Goal: Information Seeking & Learning: Learn about a topic

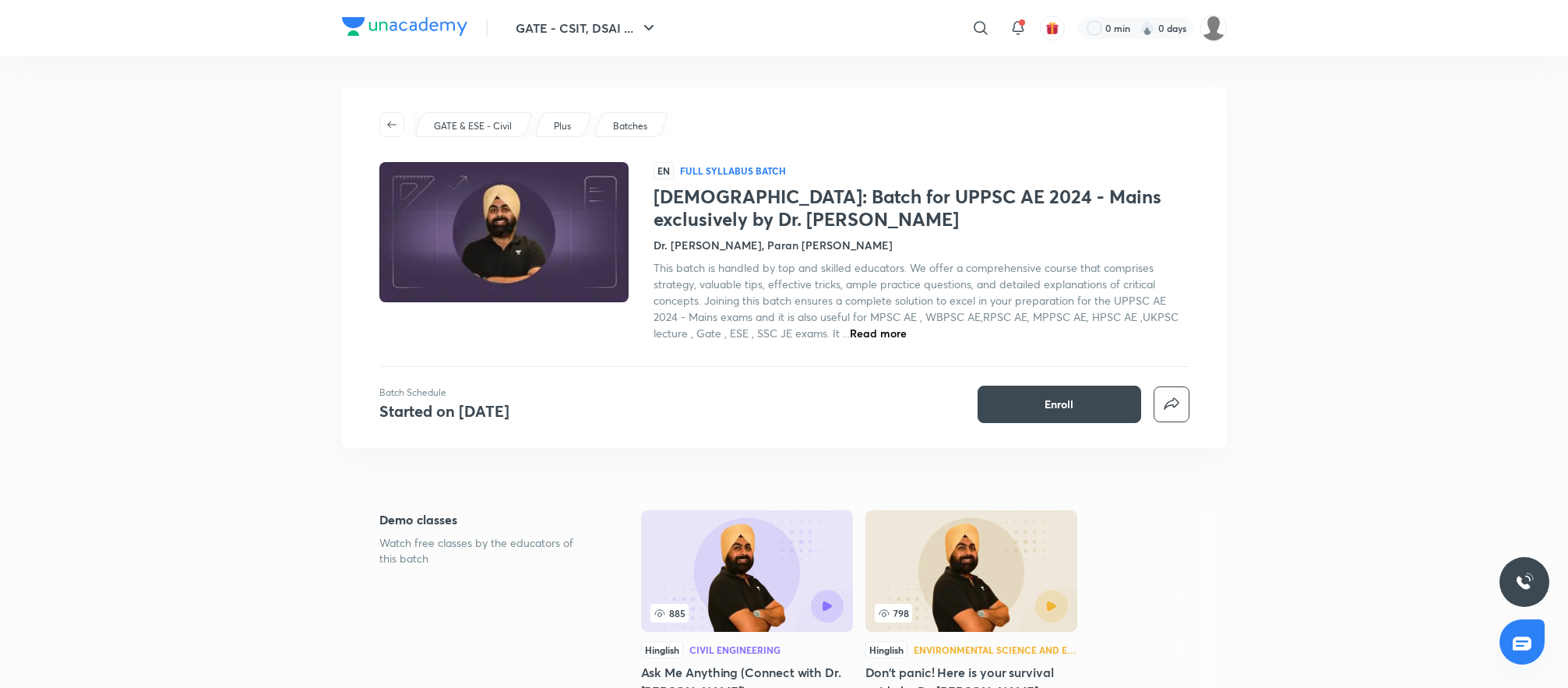
click at [799, 214] on h1 "Safalta Sutra: Batch for UPPSC AE 2024 - Mains exclusively by Dr. Jaspal Singh" at bounding box center [921, 208] width 536 height 45
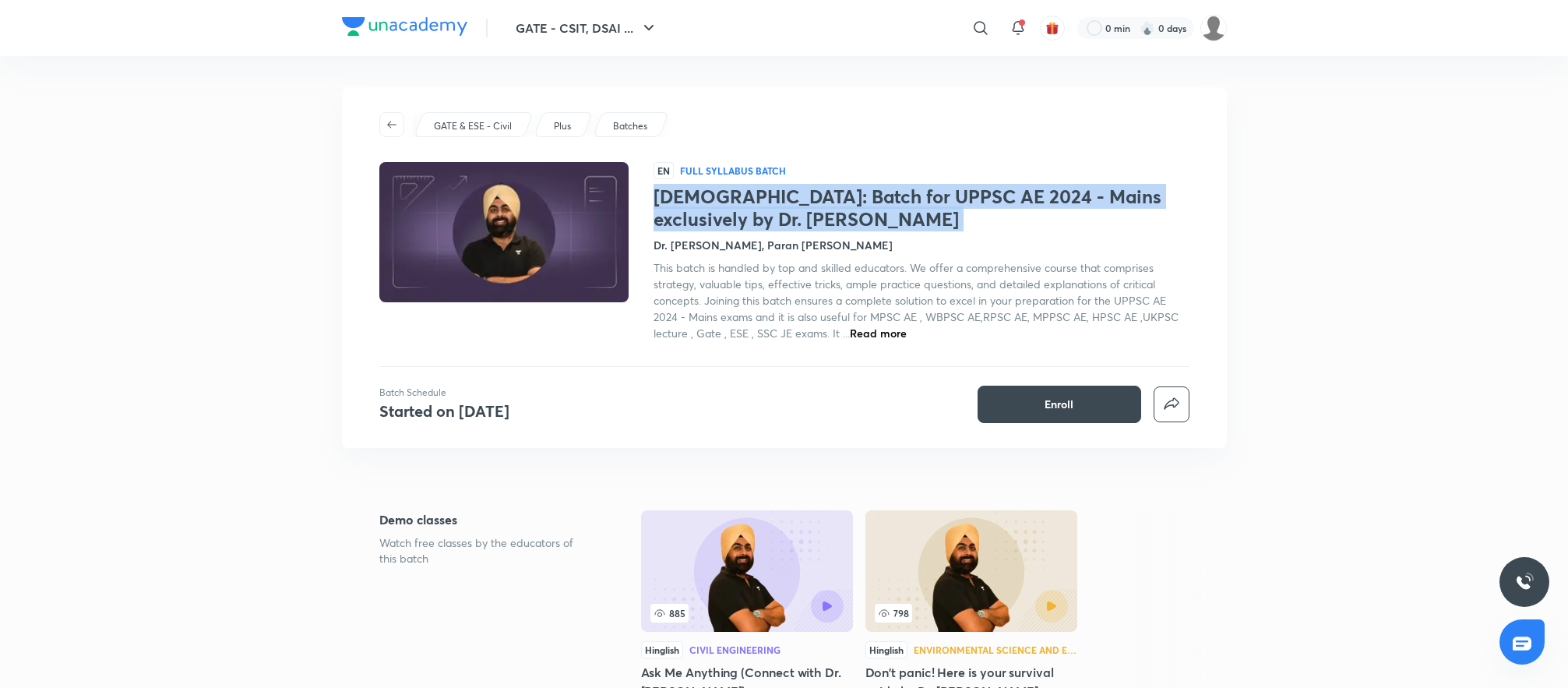
click at [799, 214] on h1 "Safalta Sutra: Batch for UPPSC AE 2024 - Mains exclusively by Dr. Jaspal Singh" at bounding box center [921, 208] width 536 height 45
copy h1 "Safalta Sutra: Batch for UPPSC AE 2024 - Mains exclusively by Dr. Jaspal Singh"
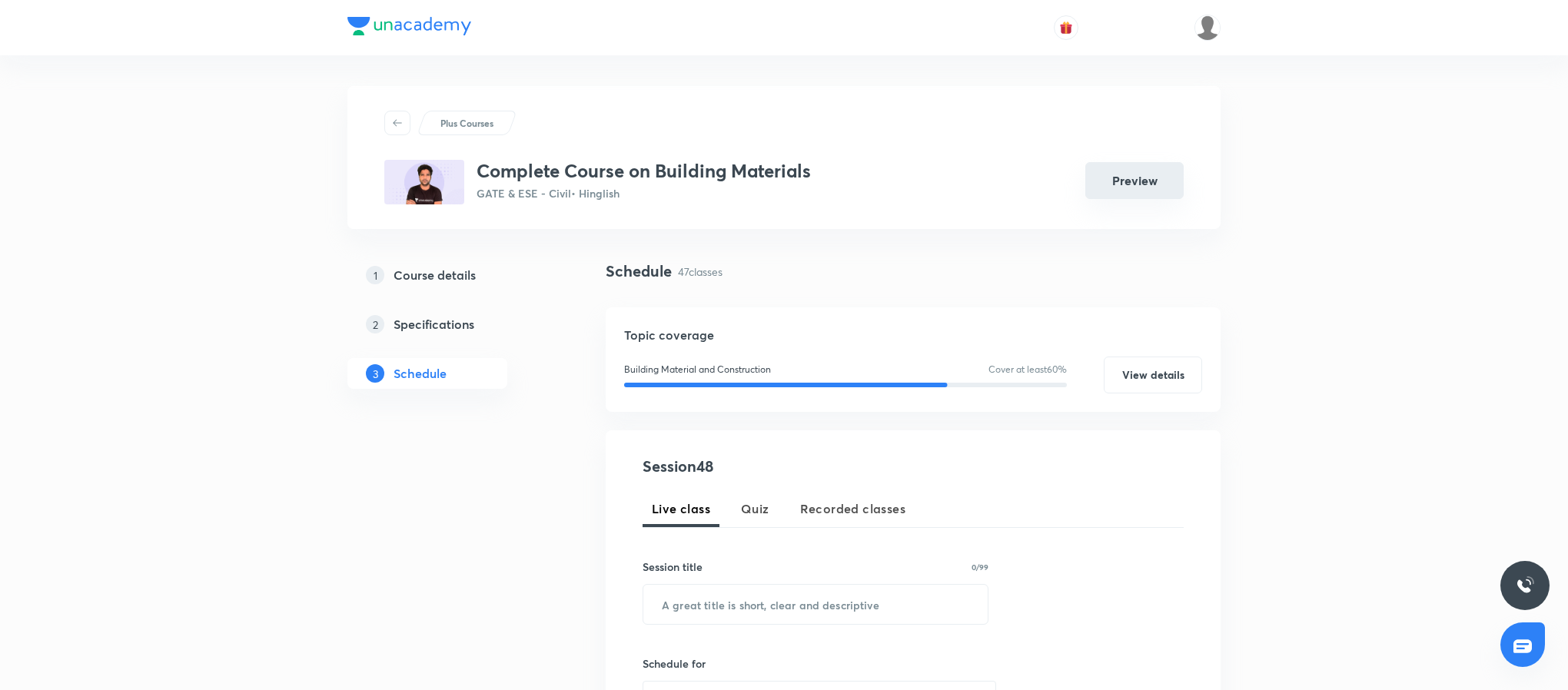
click at [1135, 182] on button "Preview" at bounding box center [1134, 181] width 98 height 37
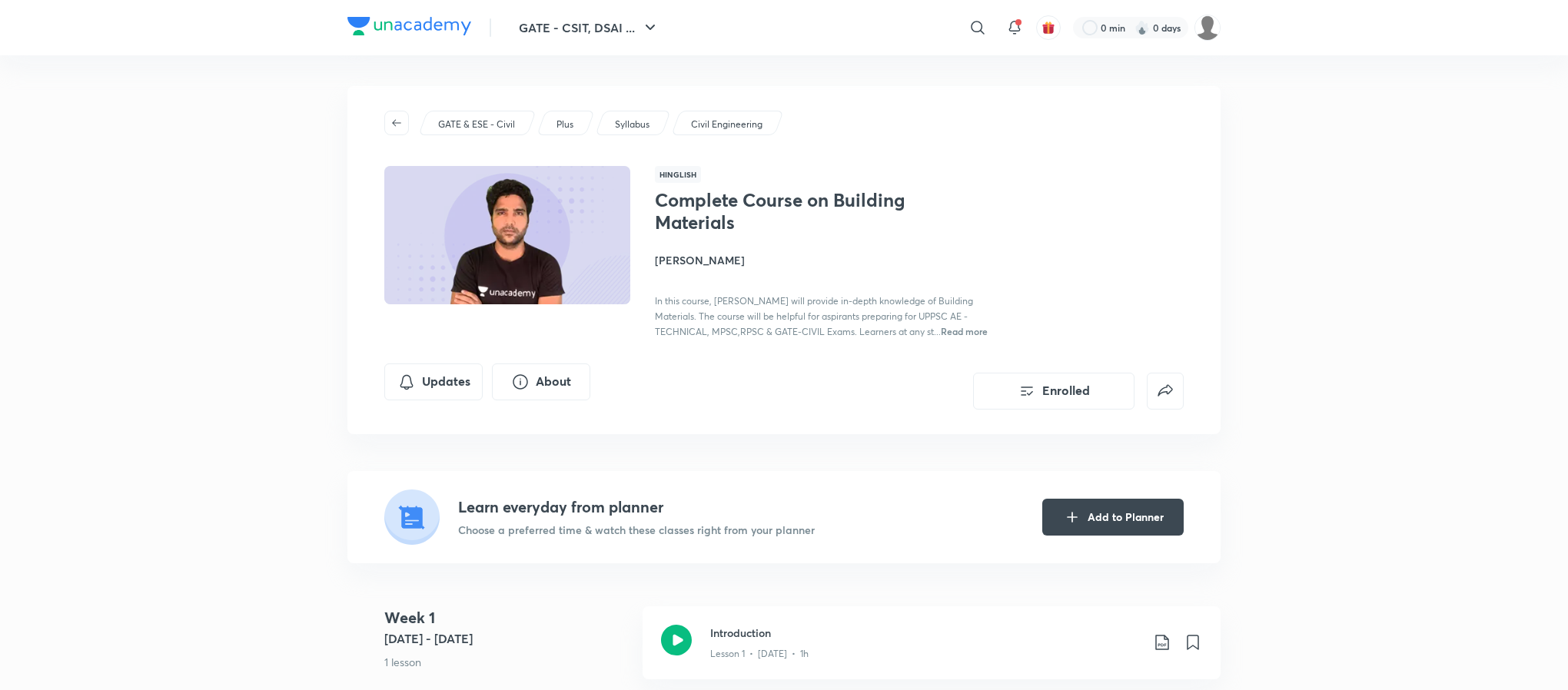
click at [702, 228] on h1 "Complete Course on Building Materials" at bounding box center [781, 211] width 252 height 45
copy h1 "Complete Course on Building Materials"
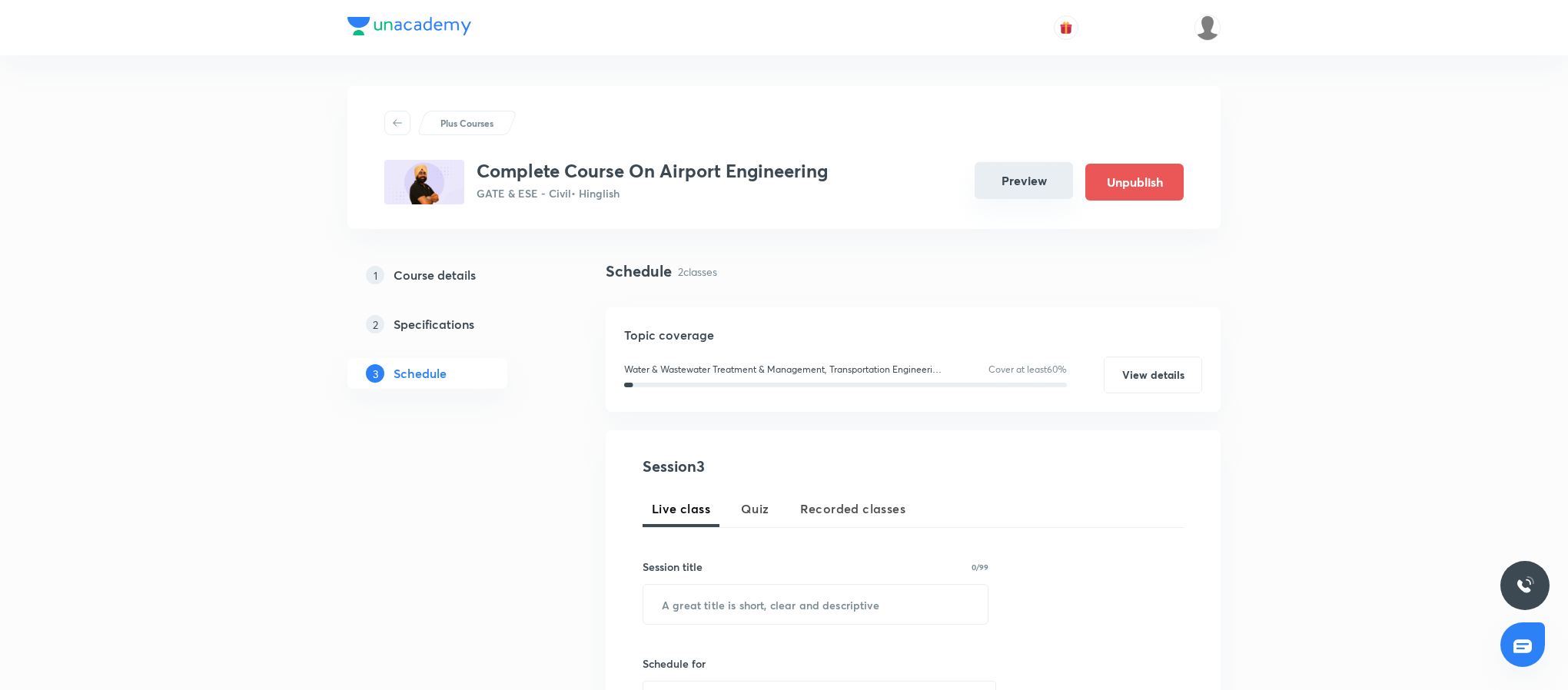
click at [1001, 181] on button "Preview" at bounding box center [1023, 181] width 98 height 37
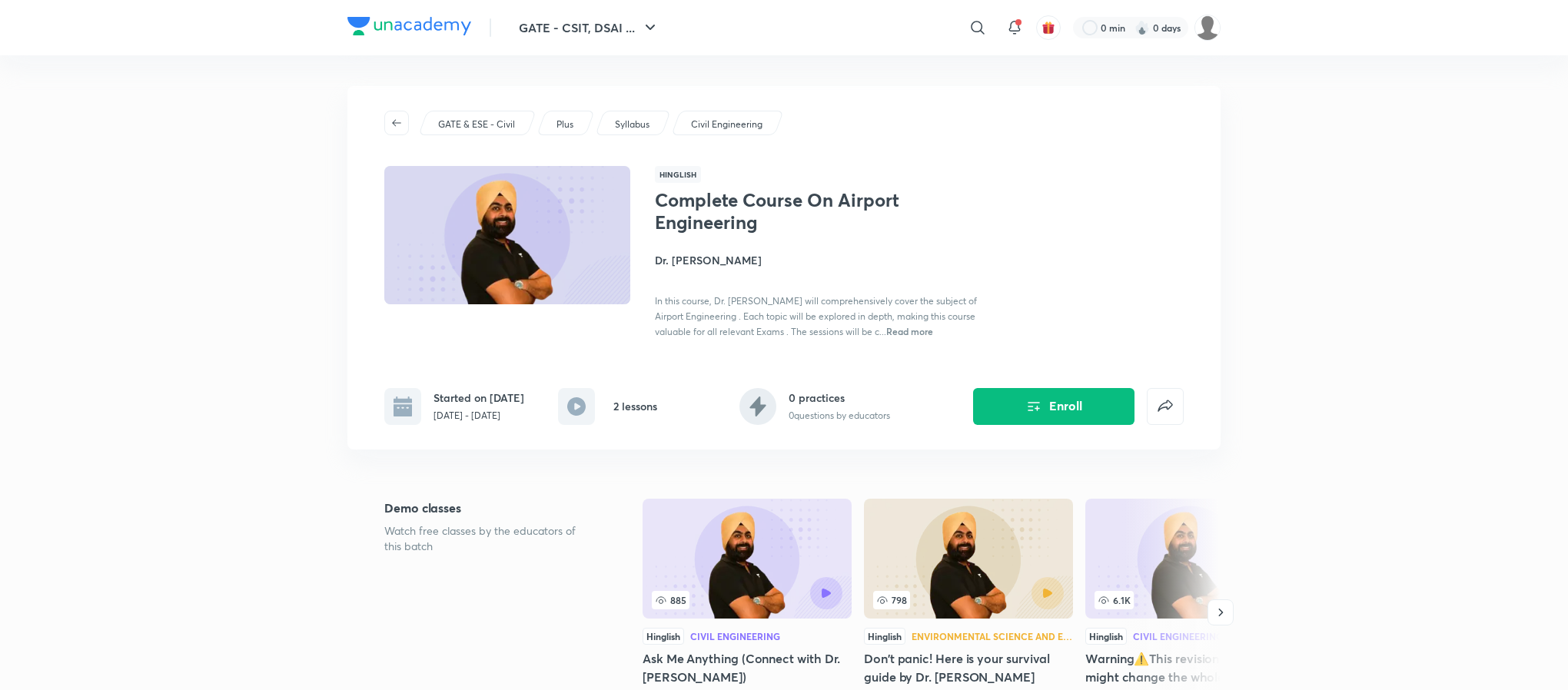
click at [673, 205] on h1 "Complete Course On Airport Engineering" at bounding box center [781, 211] width 252 height 45
copy h1 "Complete Course On Airport Engineering"
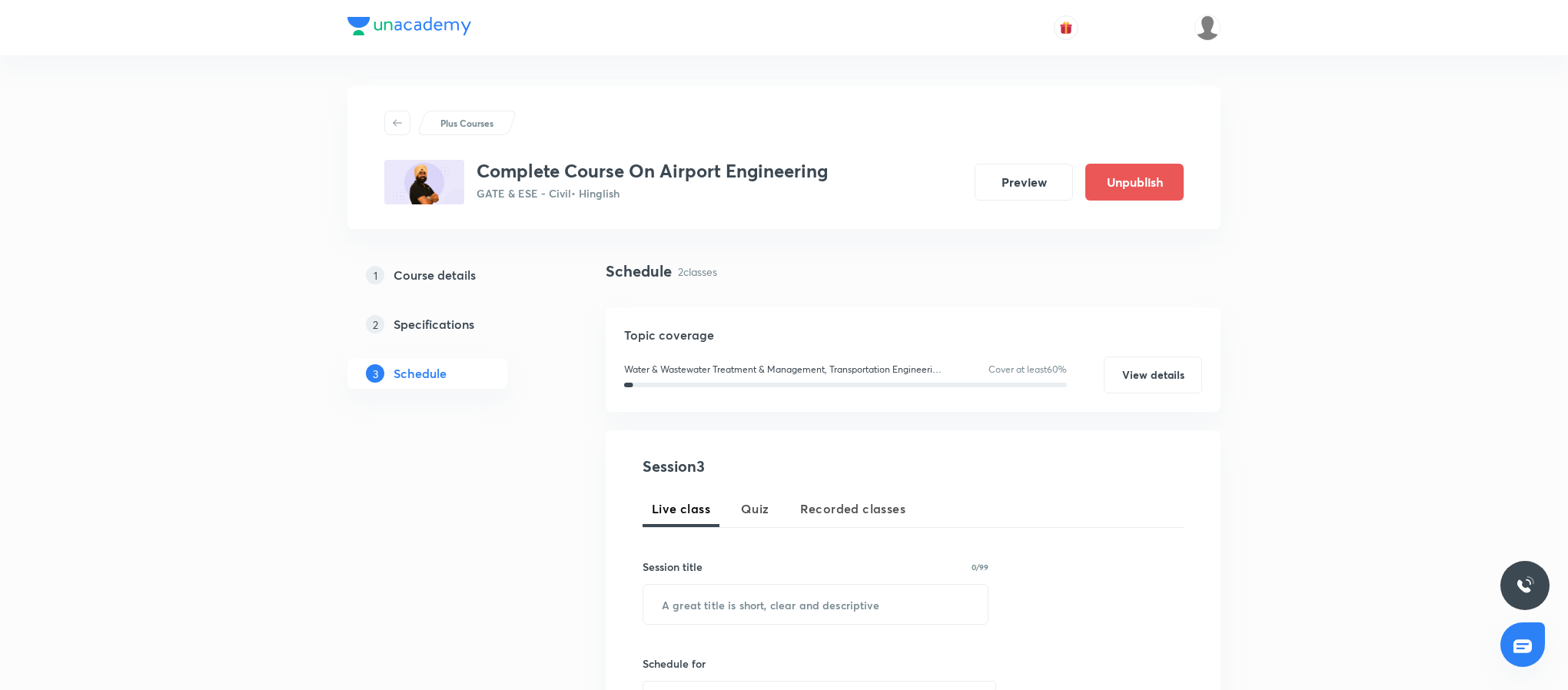
click at [204, 159] on div "Plus Courses Complete Course On Airport Engineering GATE & ESE - Civil • Hingli…" at bounding box center [784, 698] width 1568 height 1395
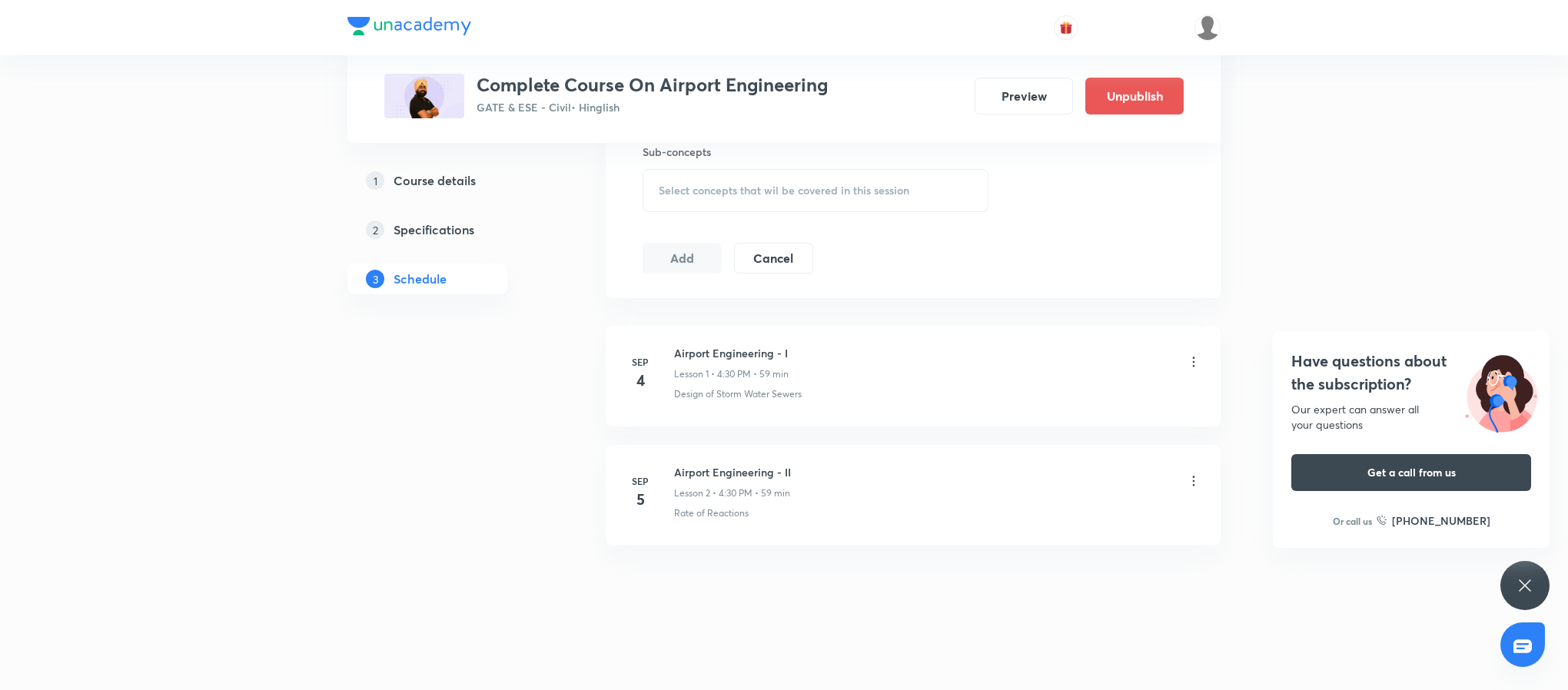
click at [1509, 587] on div "Have questions about the subscription? Our expert can answer all your questions…" at bounding box center [1525, 586] width 49 height 49
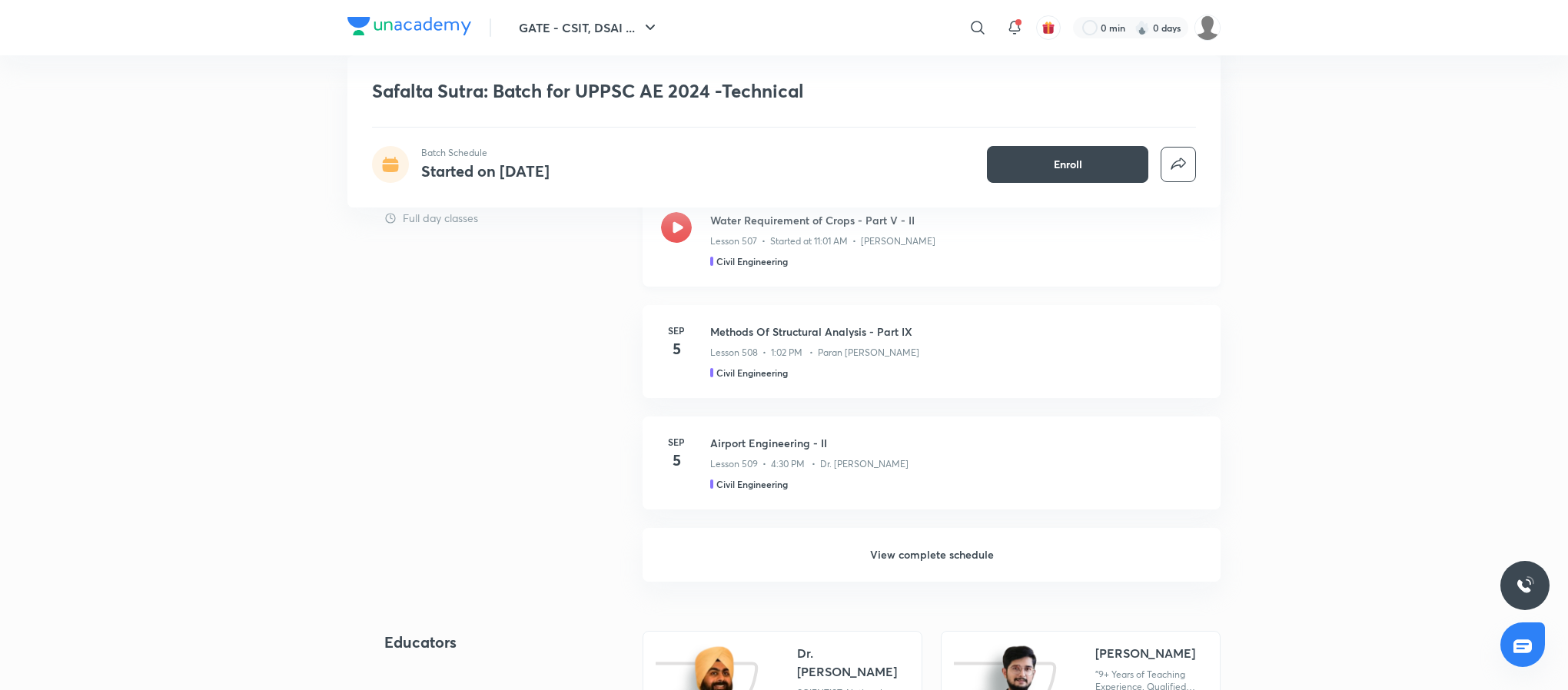
scroll to position [1209, 0]
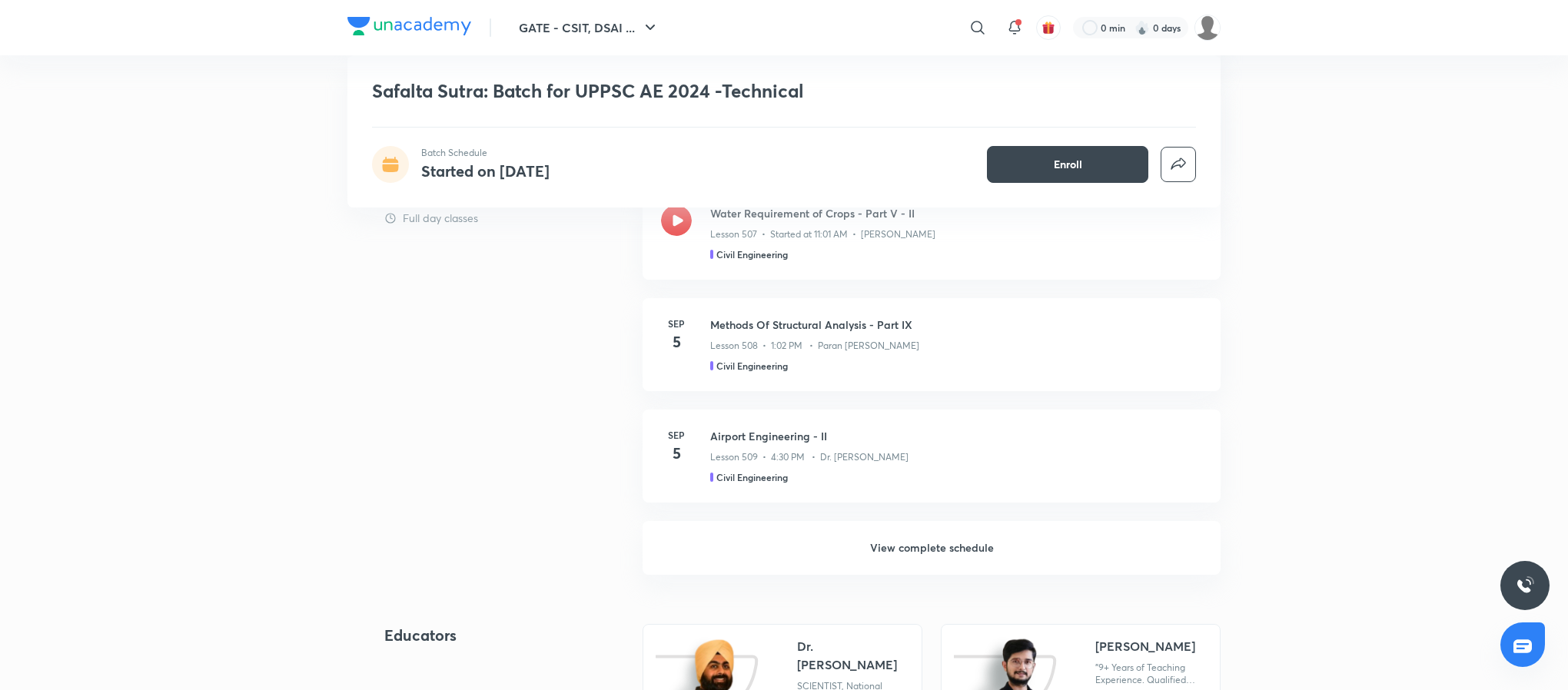
click at [935, 542] on h6 "View complete schedule" at bounding box center [931, 548] width 578 height 54
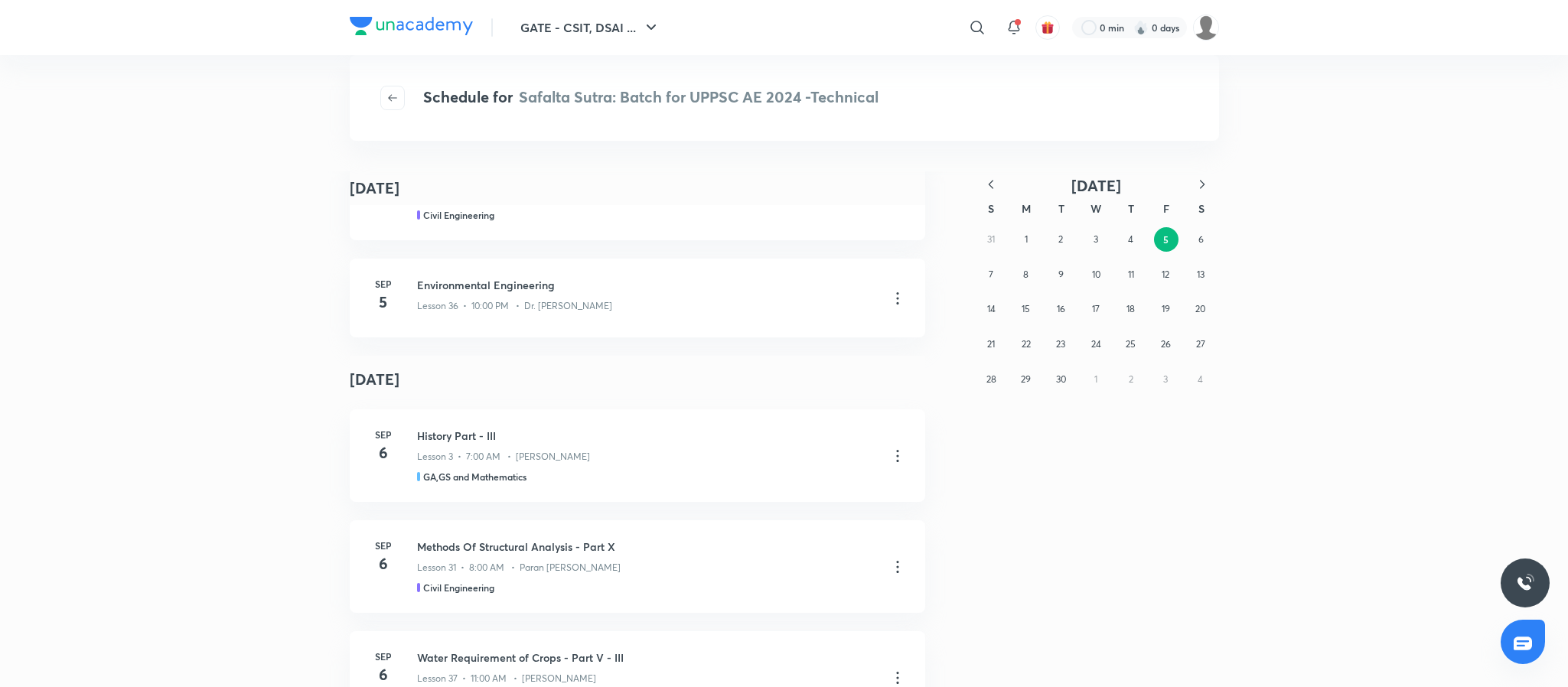
scroll to position [2551, 0]
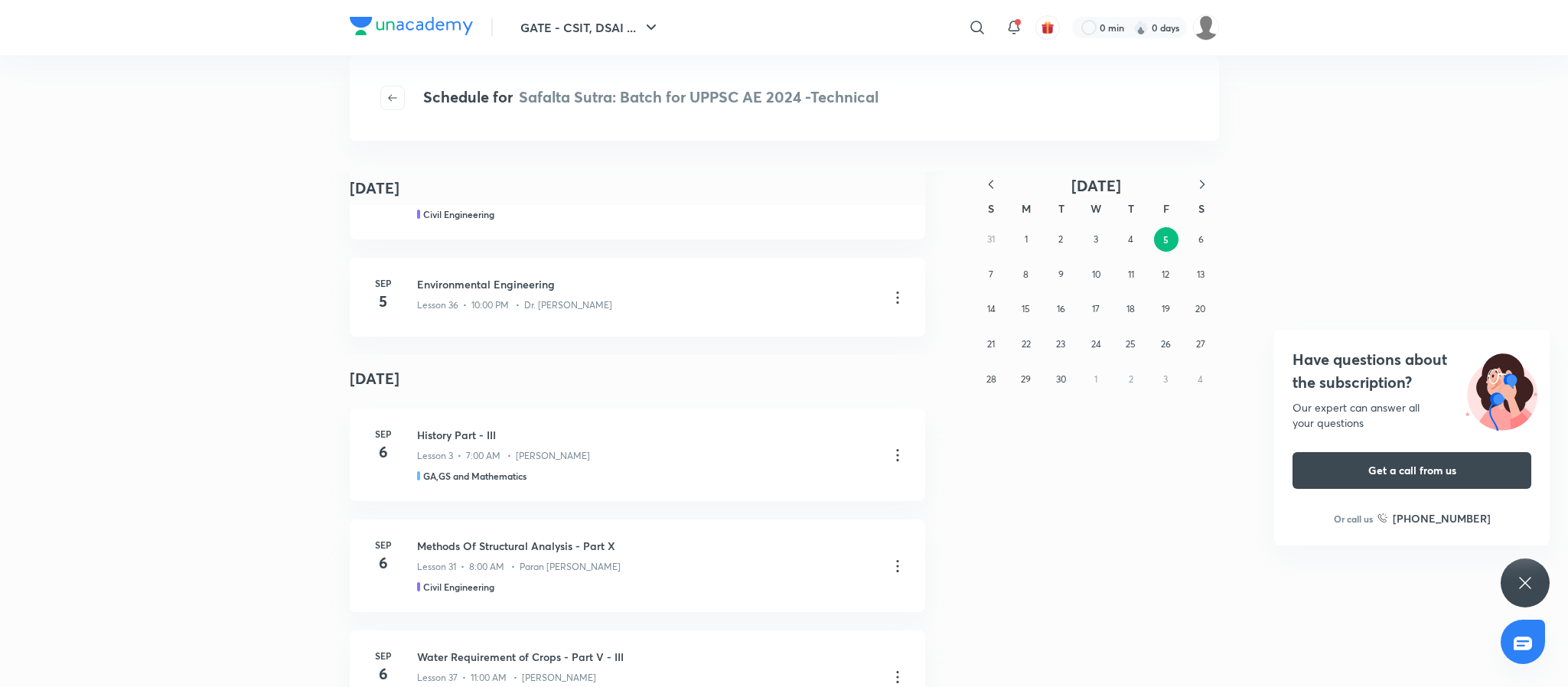
click at [1509, 572] on div "Have questions about the subscription? Our expert can answer all your questions…" at bounding box center [1525, 583] width 49 height 49
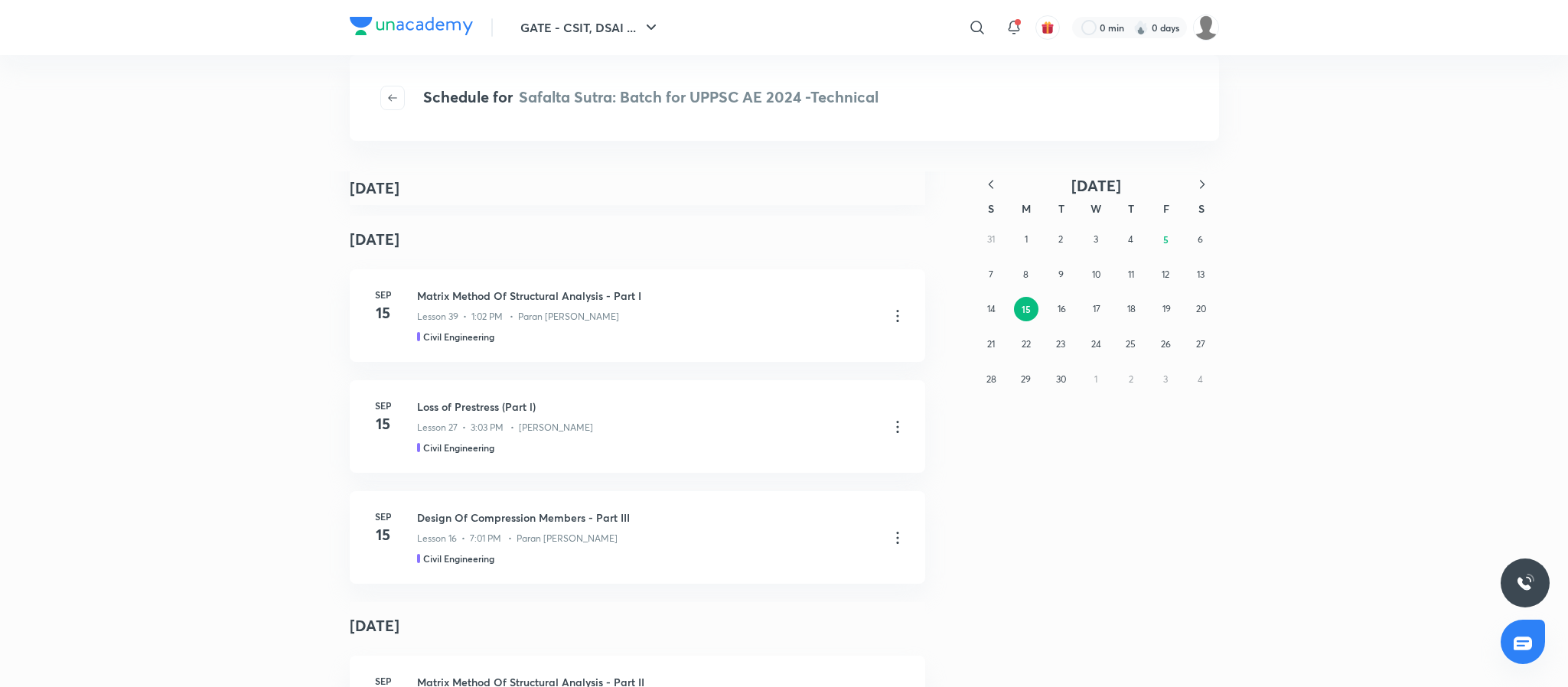
scroll to position [16085, 0]
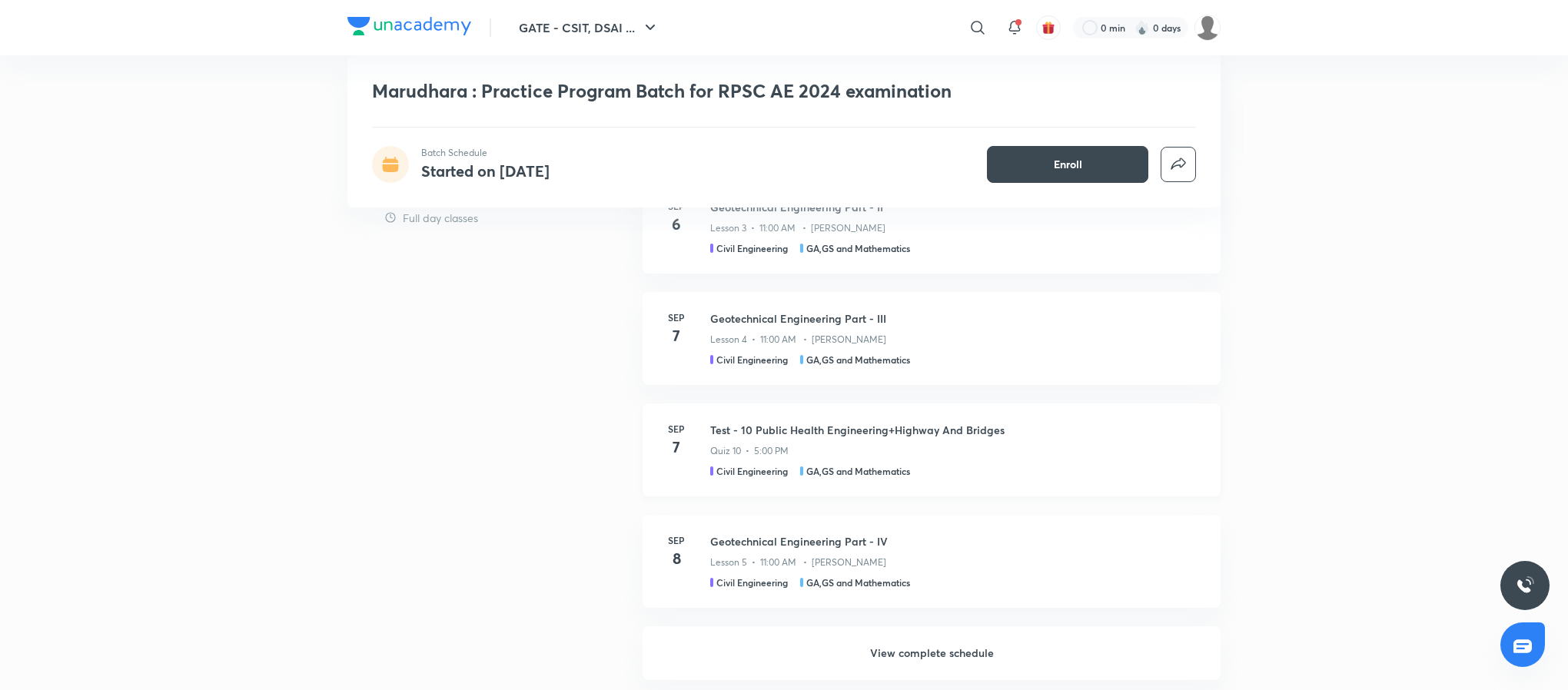
scroll to position [1121, 0]
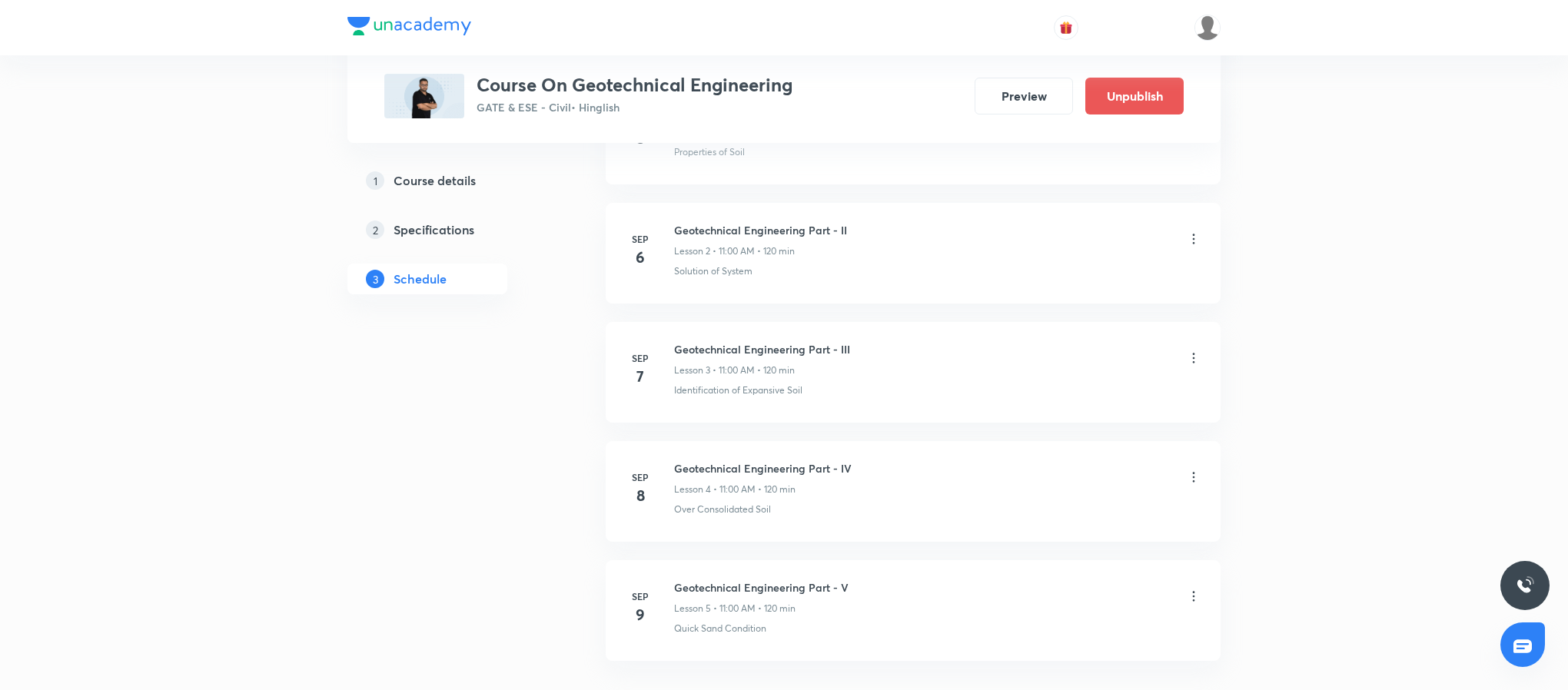
scroll to position [1068, 0]
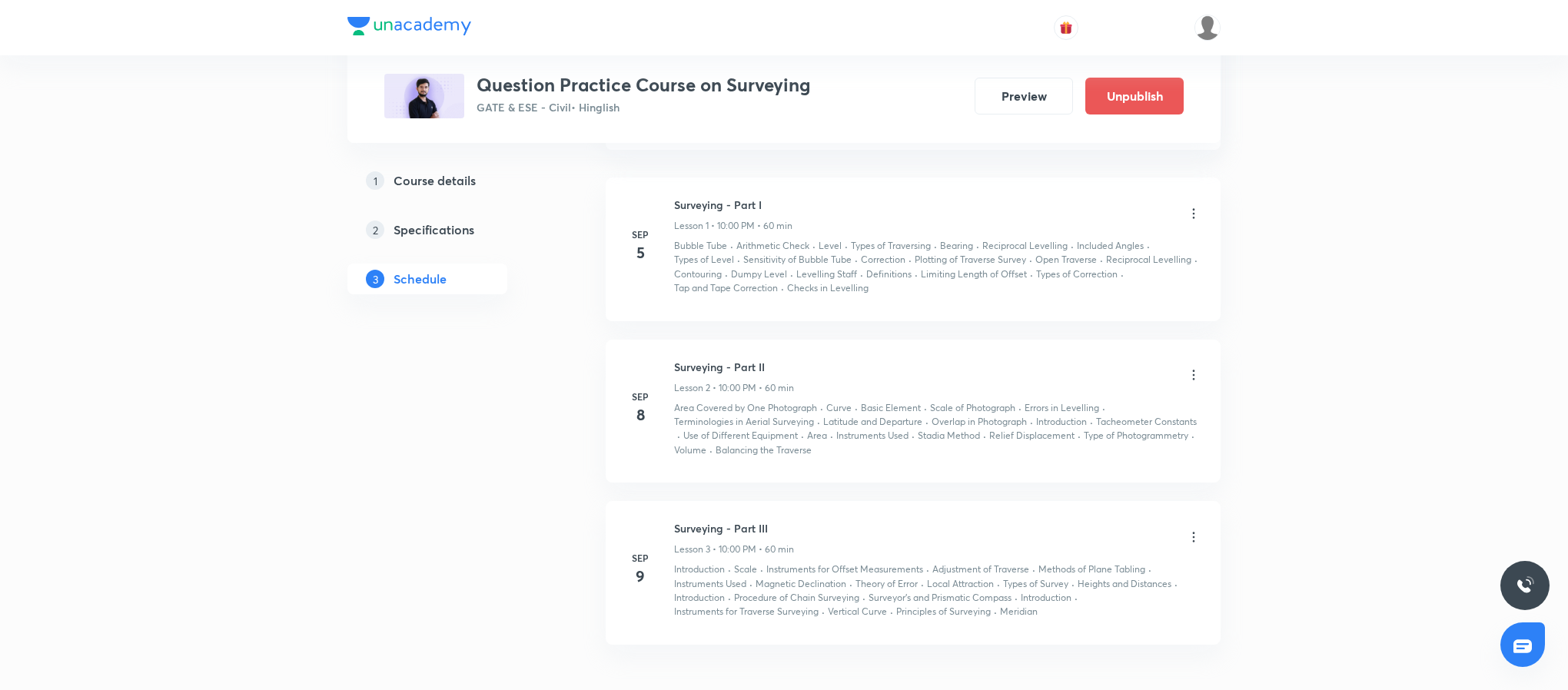
scroll to position [853, 0]
